Goal: Information Seeking & Learning: Learn about a topic

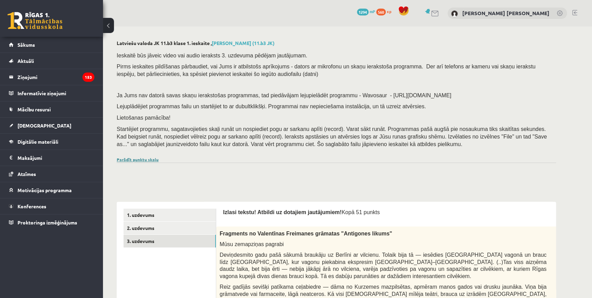
click at [147, 161] on link "Parādīt punktu skalu" at bounding box center [138, 158] width 42 height 5
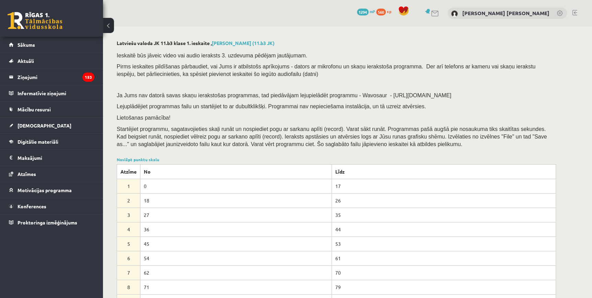
click at [63, 12] on div "0 Dāvanas 1294 mP 560 xp" at bounding box center [51, 18] width 103 height 37
click at [52, 21] on link at bounding box center [35, 20] width 55 height 17
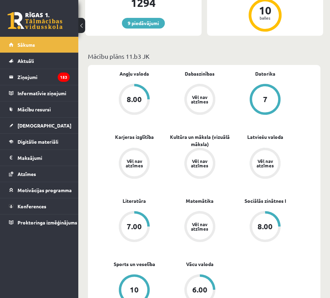
scroll to position [181, 0]
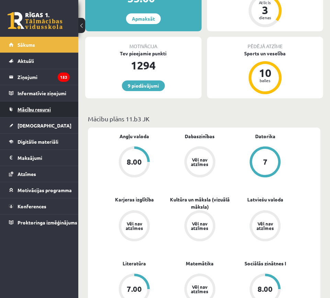
click at [26, 112] on link "Mācību resursi" at bounding box center [39, 109] width 61 height 16
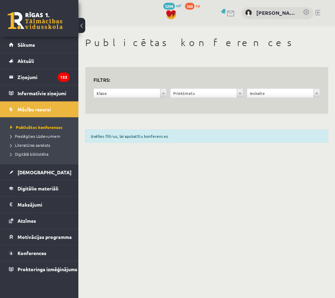
click at [135, 127] on div "**********" at bounding box center [206, 91] width 256 height 130
click at [130, 99] on div "Klase ***** ********" at bounding box center [130, 94] width 77 height 13
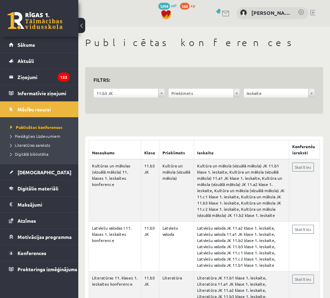
scroll to position [62, 0]
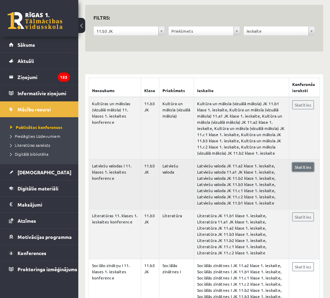
click at [299, 165] on link "Skatīties" at bounding box center [303, 166] width 22 height 9
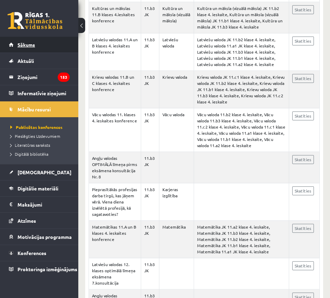
scroll to position [468, 0]
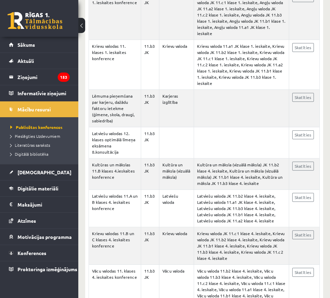
click at [20, 16] on link at bounding box center [35, 20] width 55 height 17
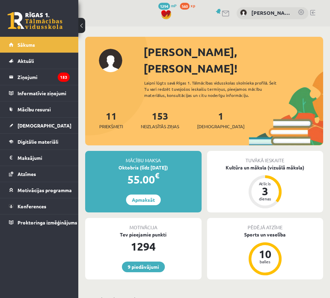
click at [223, 15] on link at bounding box center [226, 14] width 8 height 6
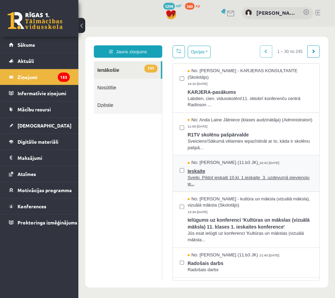
click at [223, 187] on span "Sveiki. Pildot ieskaiti 10.kl. 1.ieskaite 3. uzdevumā pievienoju w..." at bounding box center [249, 180] width 125 height 13
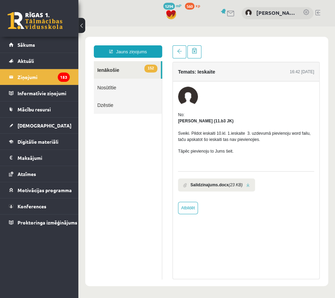
click at [246, 183] on link at bounding box center [248, 185] width 4 height 4
click at [82, 25] on button at bounding box center [81, 25] width 7 height 15
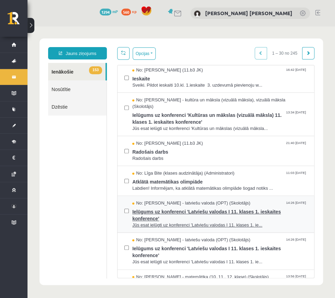
scroll to position [93, 0]
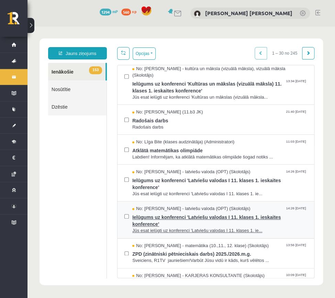
click at [183, 212] on span "Ielūgums uz konferenci 'Latviešu valodas I 11. klases 1. ieskaites konference'" at bounding box center [219, 219] width 175 height 15
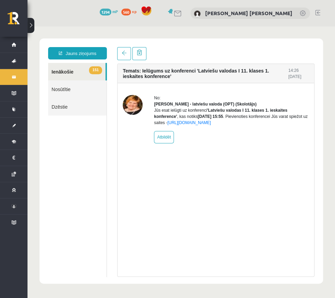
scroll to position [0, 0]
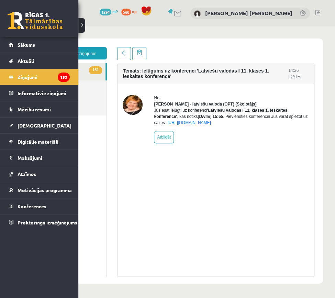
click at [24, 22] on link at bounding box center [35, 20] width 55 height 17
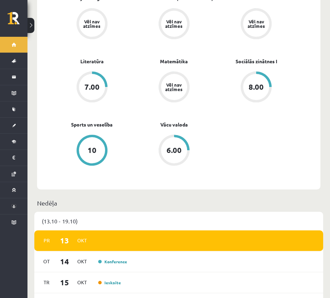
scroll to position [187, 0]
